Goal: Information Seeking & Learning: Learn about a topic

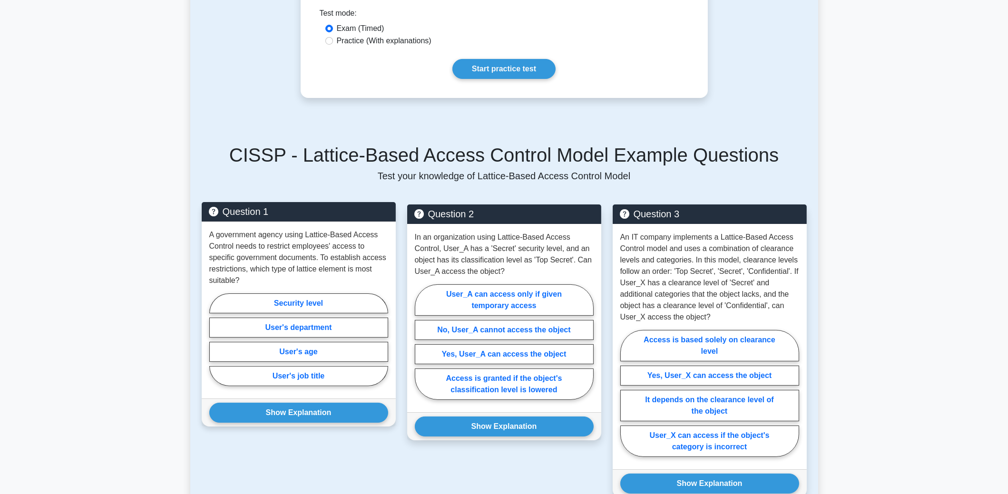
scroll to position [237, 0]
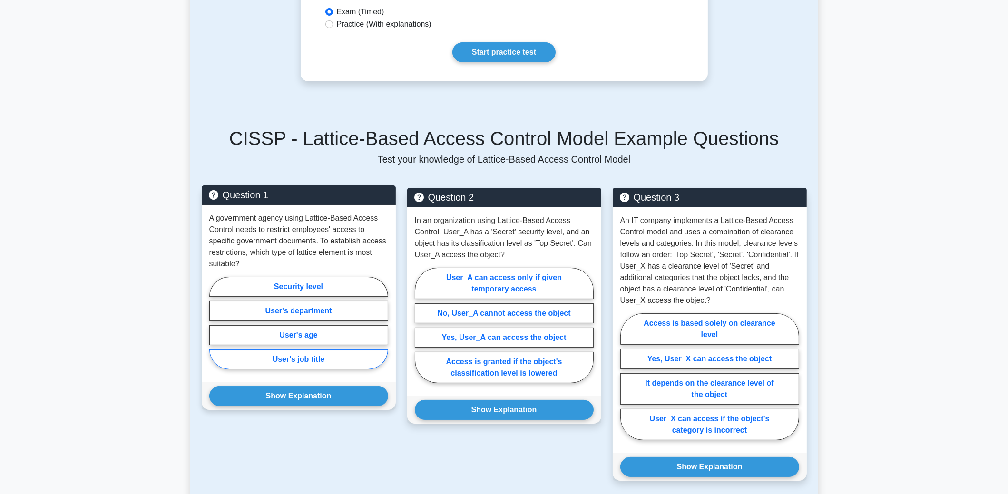
click at [305, 357] on label "User's job title" at bounding box center [298, 360] width 179 height 20
click at [216, 329] on input "User's job title" at bounding box center [212, 326] width 6 height 6
radio input "true"
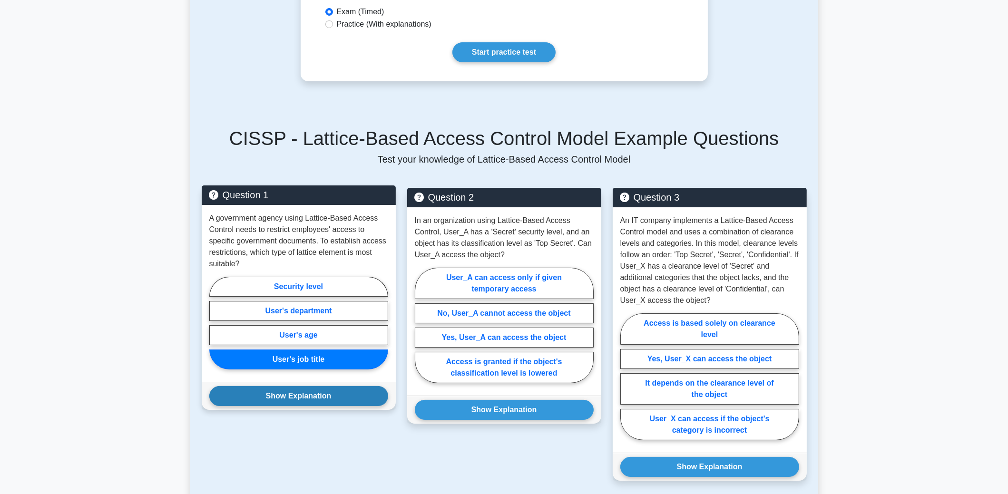
click at [315, 398] on button "Show Explanation" at bounding box center [298, 396] width 179 height 20
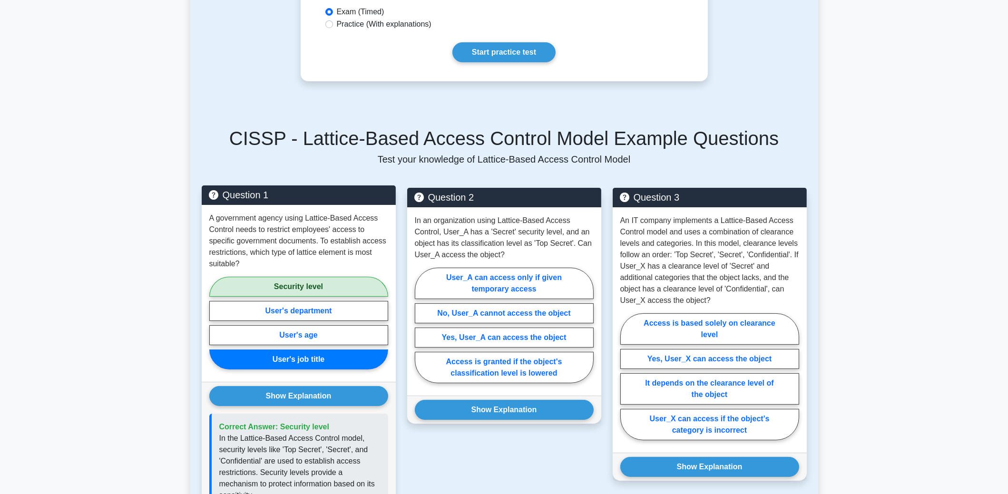
scroll to position [333, 0]
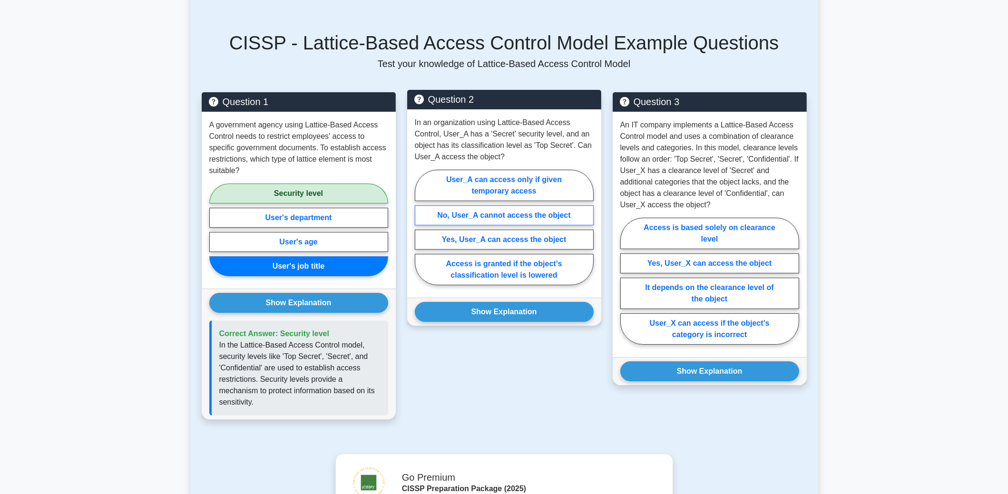
click at [493, 215] on label "No, User_A cannot access the object" at bounding box center [504, 216] width 179 height 20
click at [421, 227] on input "No, User_A cannot access the object" at bounding box center [418, 230] width 6 height 6
radio input "true"
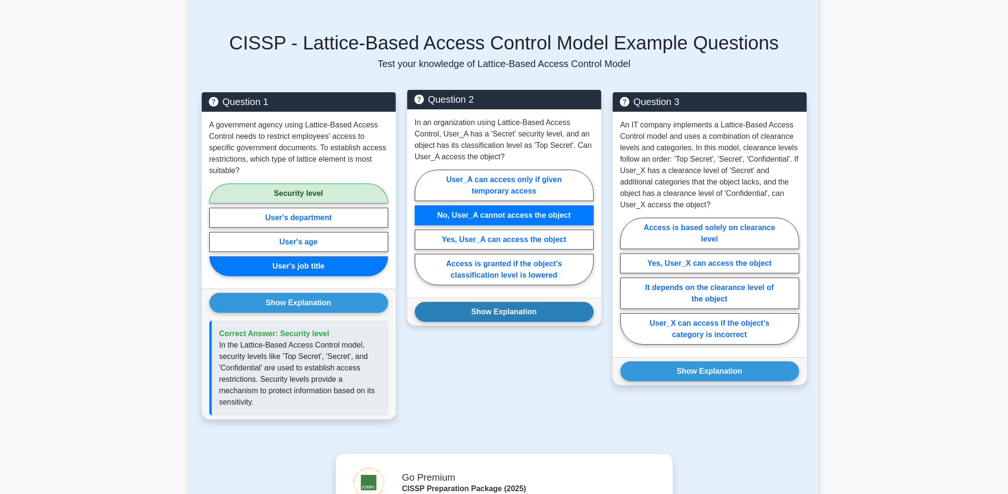
click at [505, 310] on button "Show Explanation" at bounding box center [504, 312] width 179 height 20
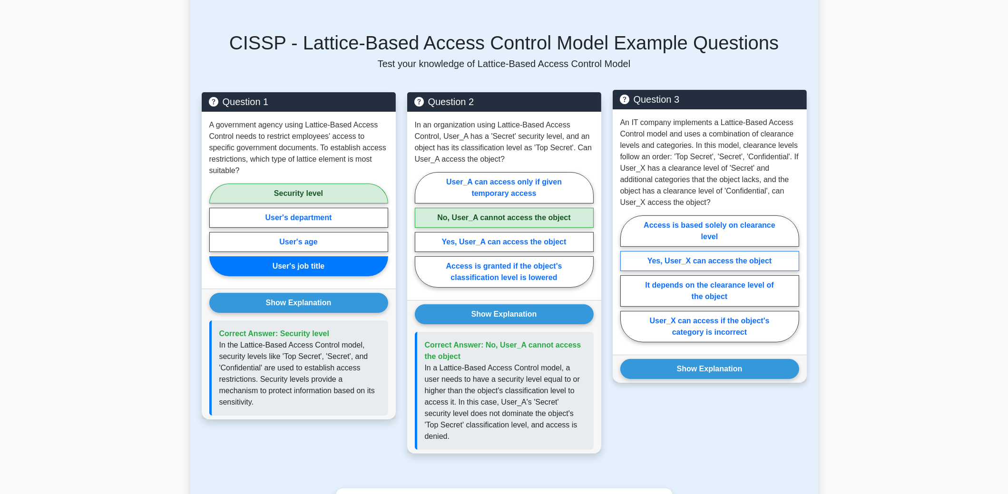
click at [688, 259] on label "Yes, User_X can access the object" at bounding box center [710, 261] width 179 height 20
click at [627, 279] on input "Yes, User_X can access the object" at bounding box center [624, 282] width 6 height 6
radio input "true"
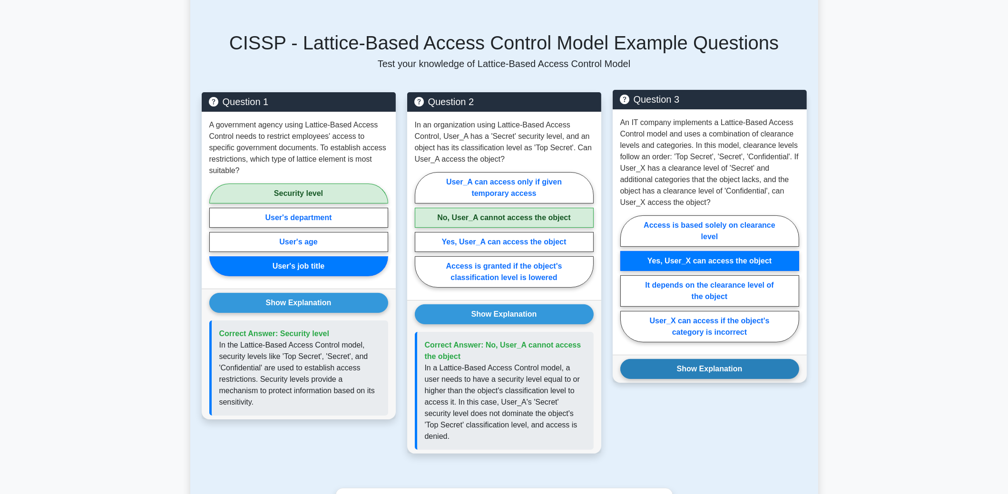
click at [728, 367] on button "Show Explanation" at bounding box center [710, 369] width 179 height 20
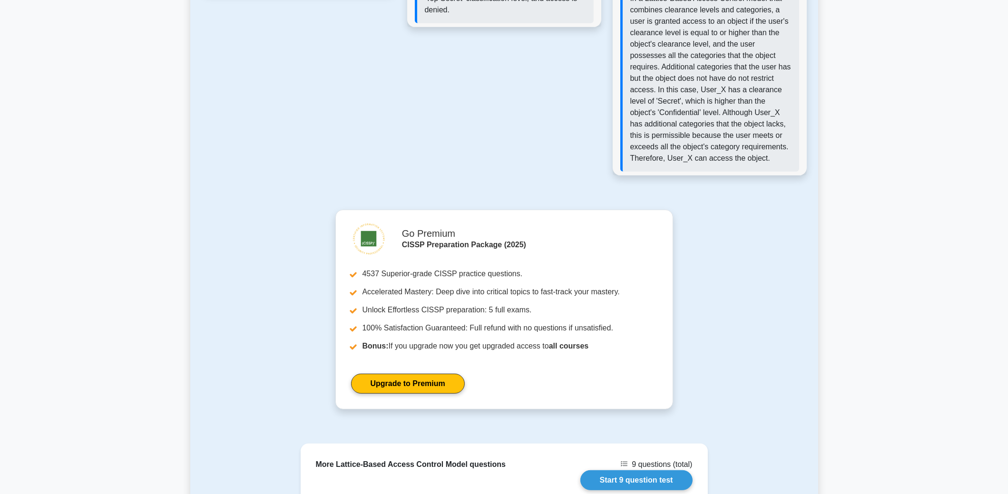
scroll to position [809, 0]
